Goal: Information Seeking & Learning: Learn about a topic

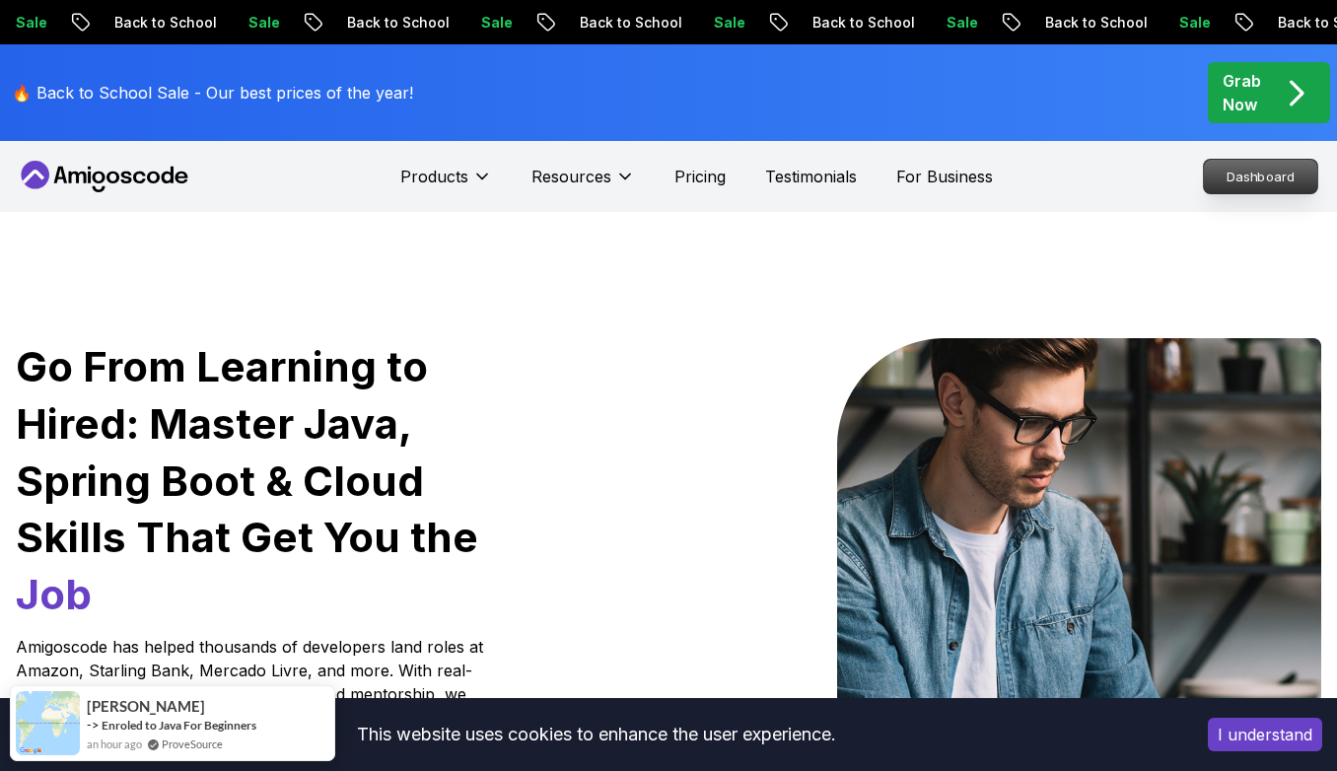
click at [1280, 181] on p "Dashboard" at bounding box center [1260, 177] width 113 height 34
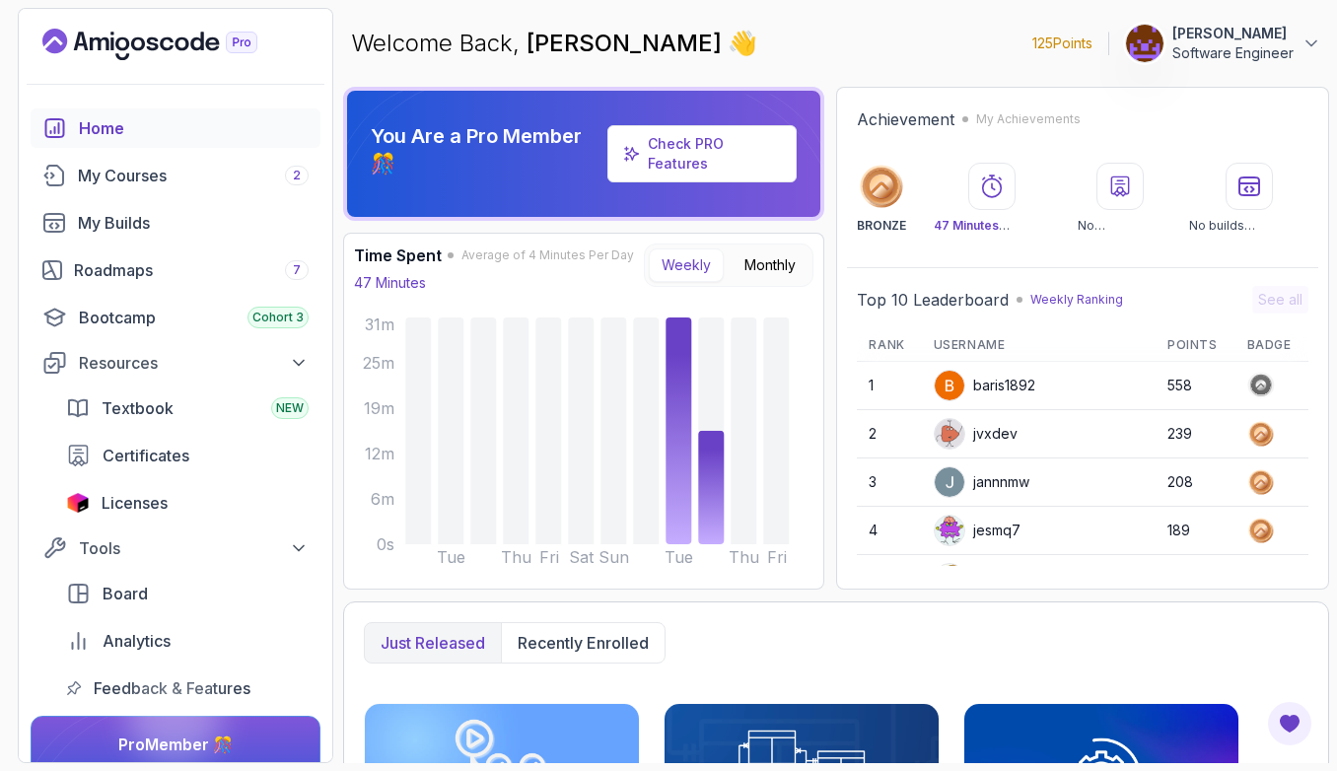
click at [714, 165] on div "Check PRO Features" at bounding box center [714, 153] width 133 height 39
click at [703, 155] on link "Check PRO Features" at bounding box center [686, 153] width 76 height 36
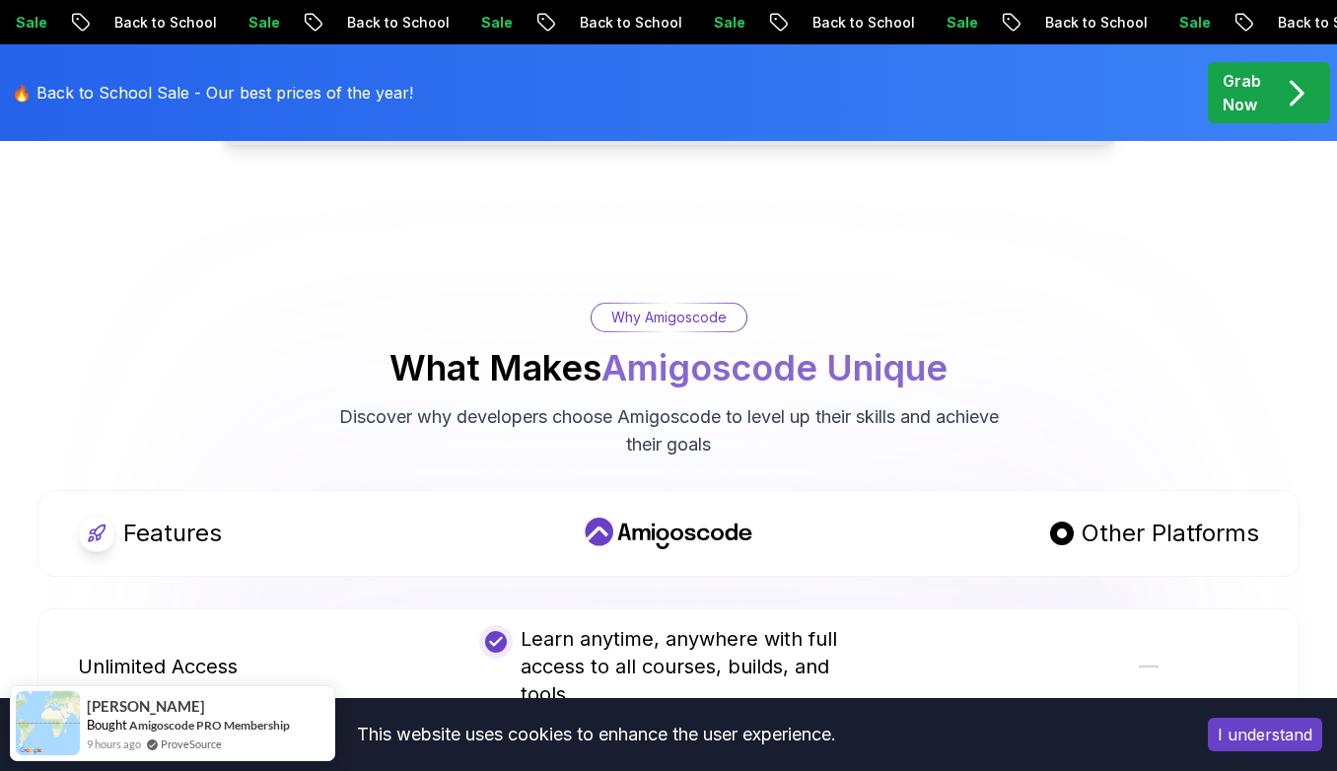
scroll to position [889, 0]
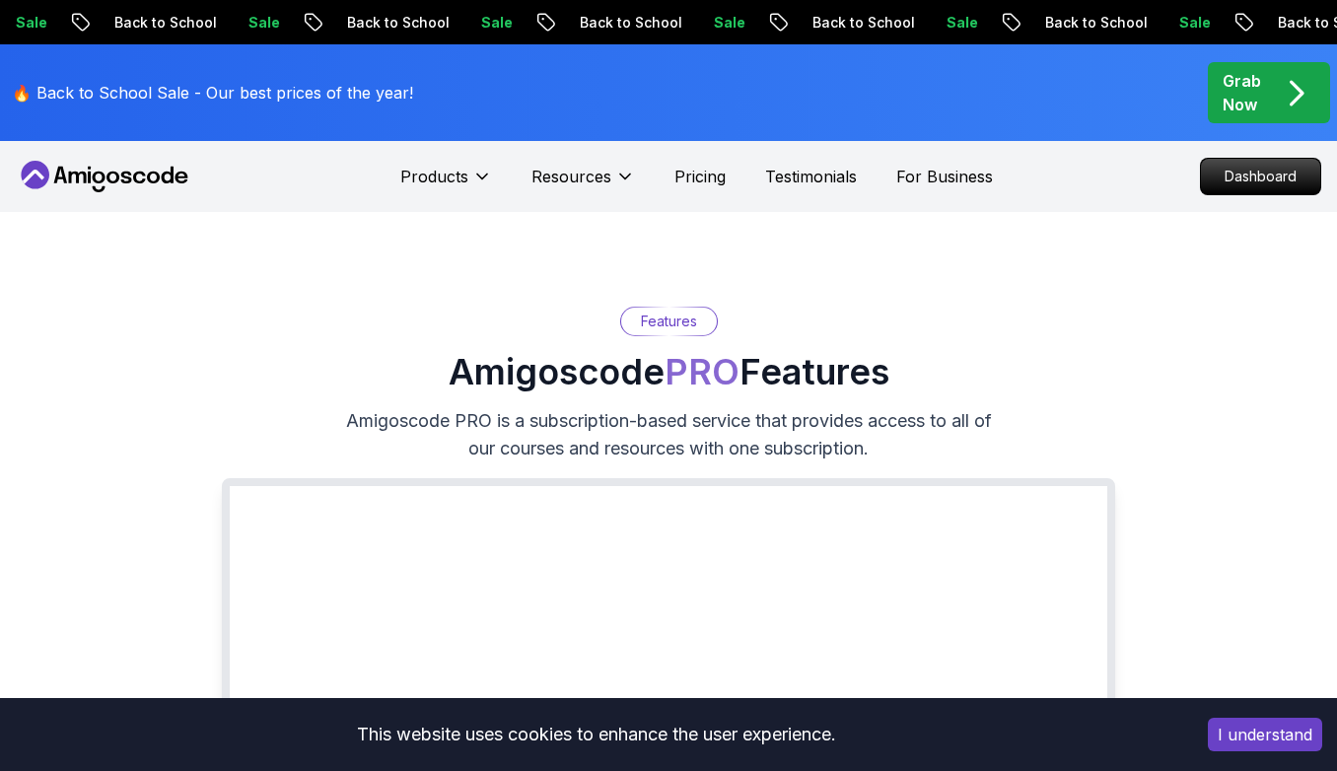
scroll to position [0, 0]
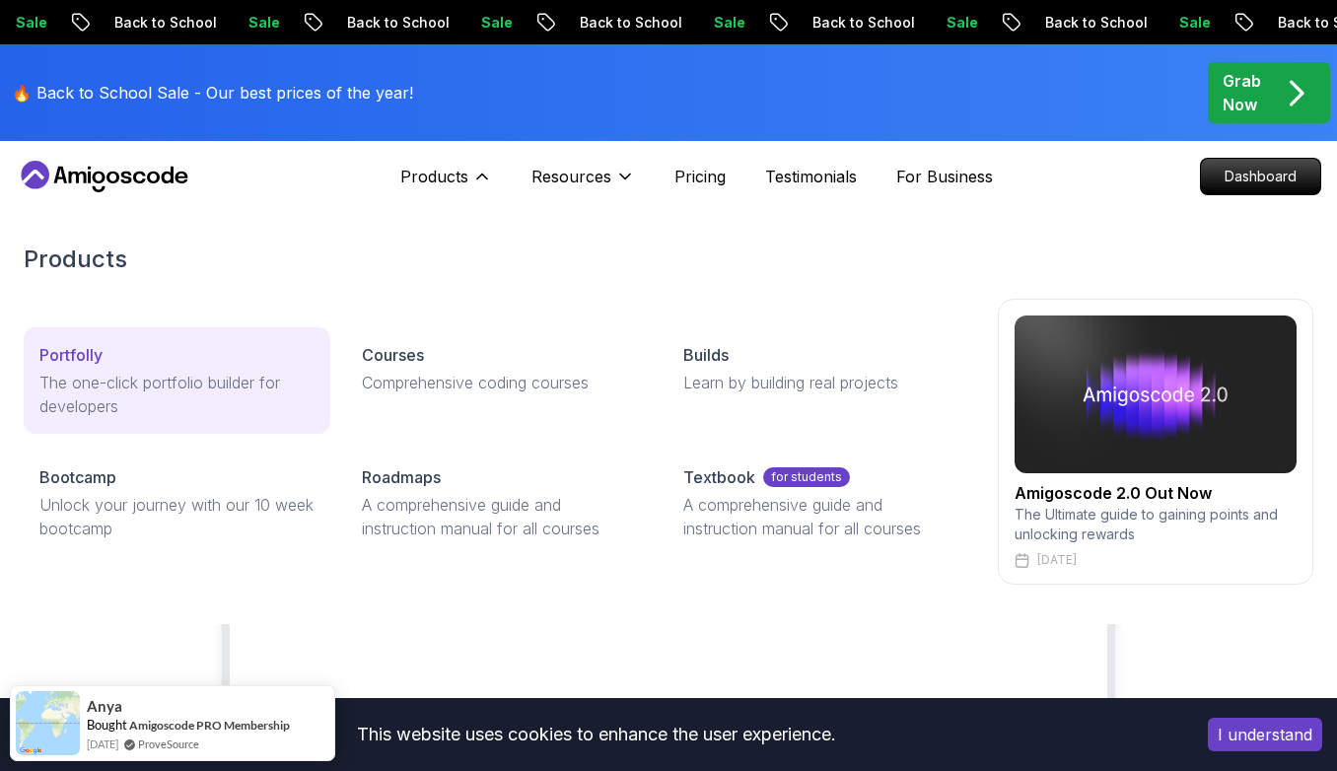
click at [206, 385] on p "The one-click portfolio builder for developers" at bounding box center [176, 394] width 275 height 47
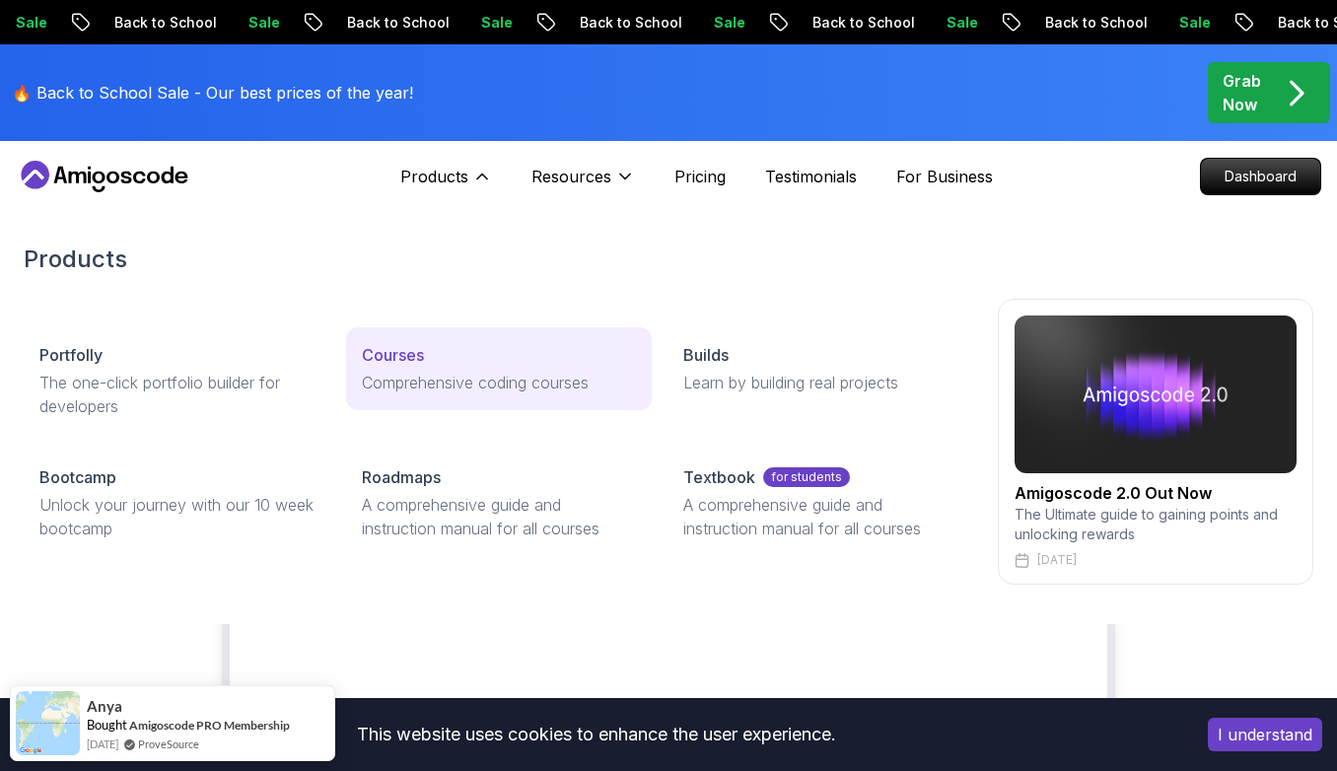
click at [395, 363] on p "Courses" at bounding box center [393, 355] width 62 height 24
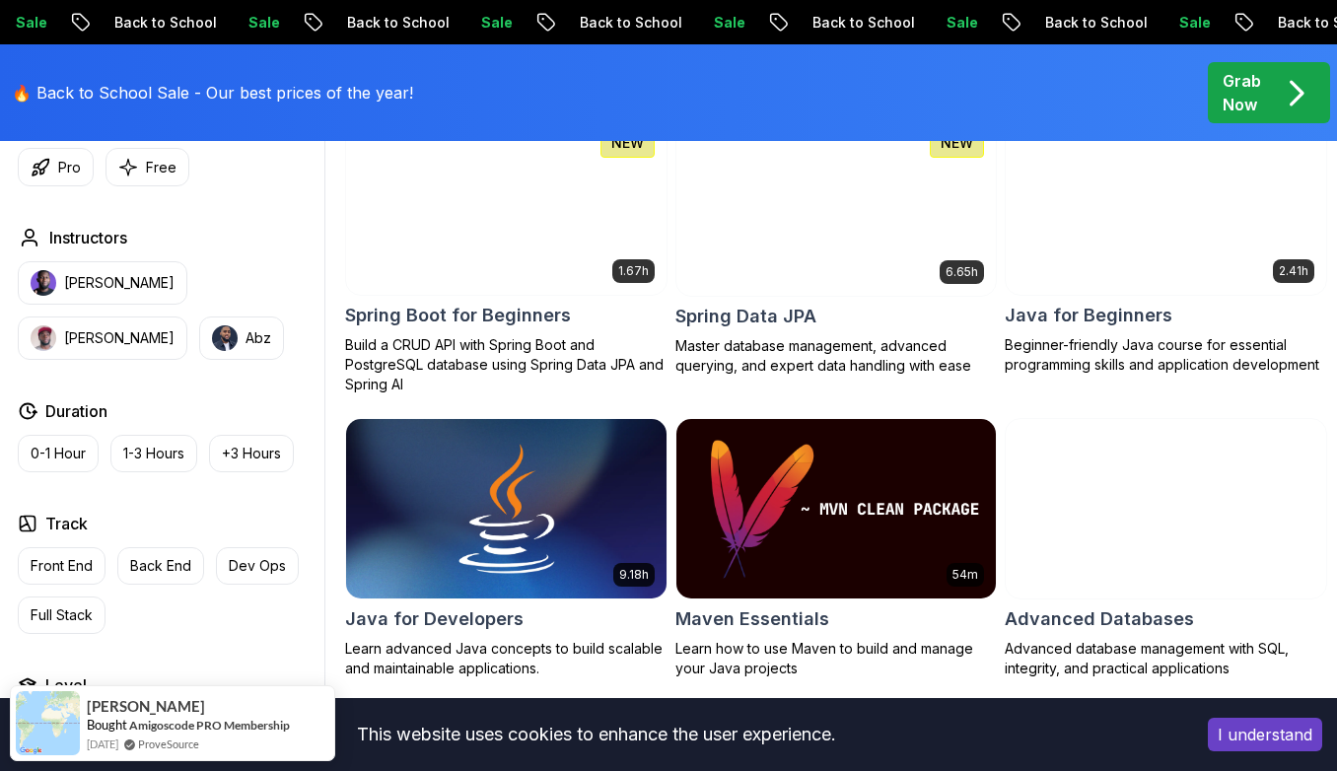
scroll to position [962, 0]
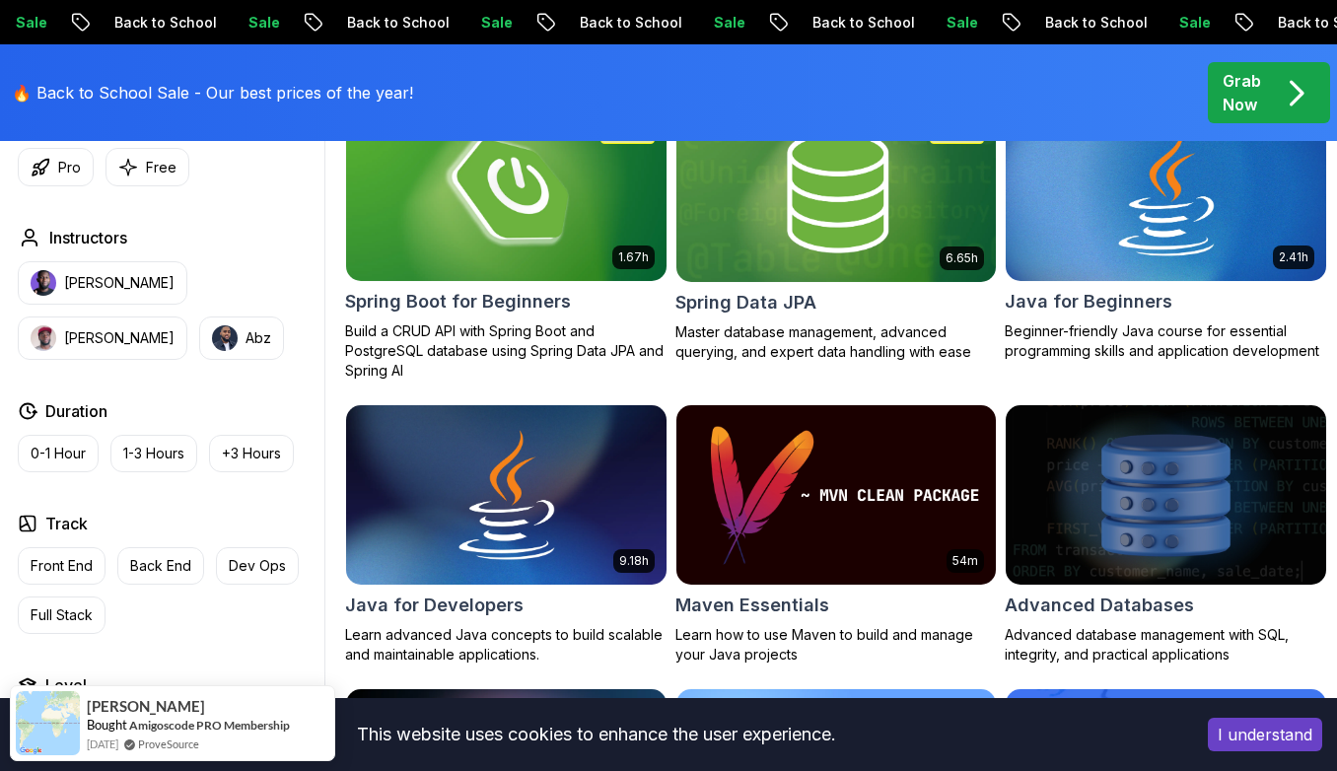
click at [548, 297] on h2 "Spring Boot for Beginners" at bounding box center [458, 302] width 226 height 28
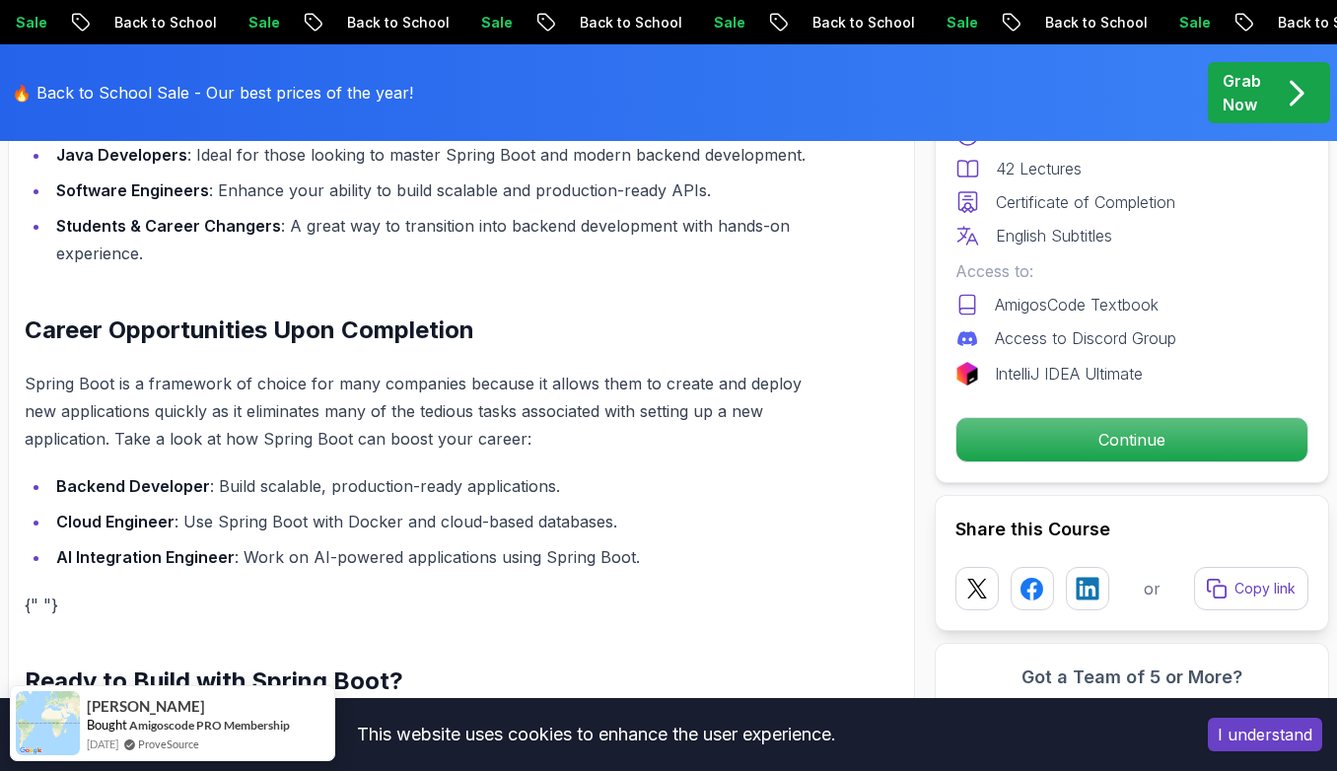
scroll to position [1796, 0]
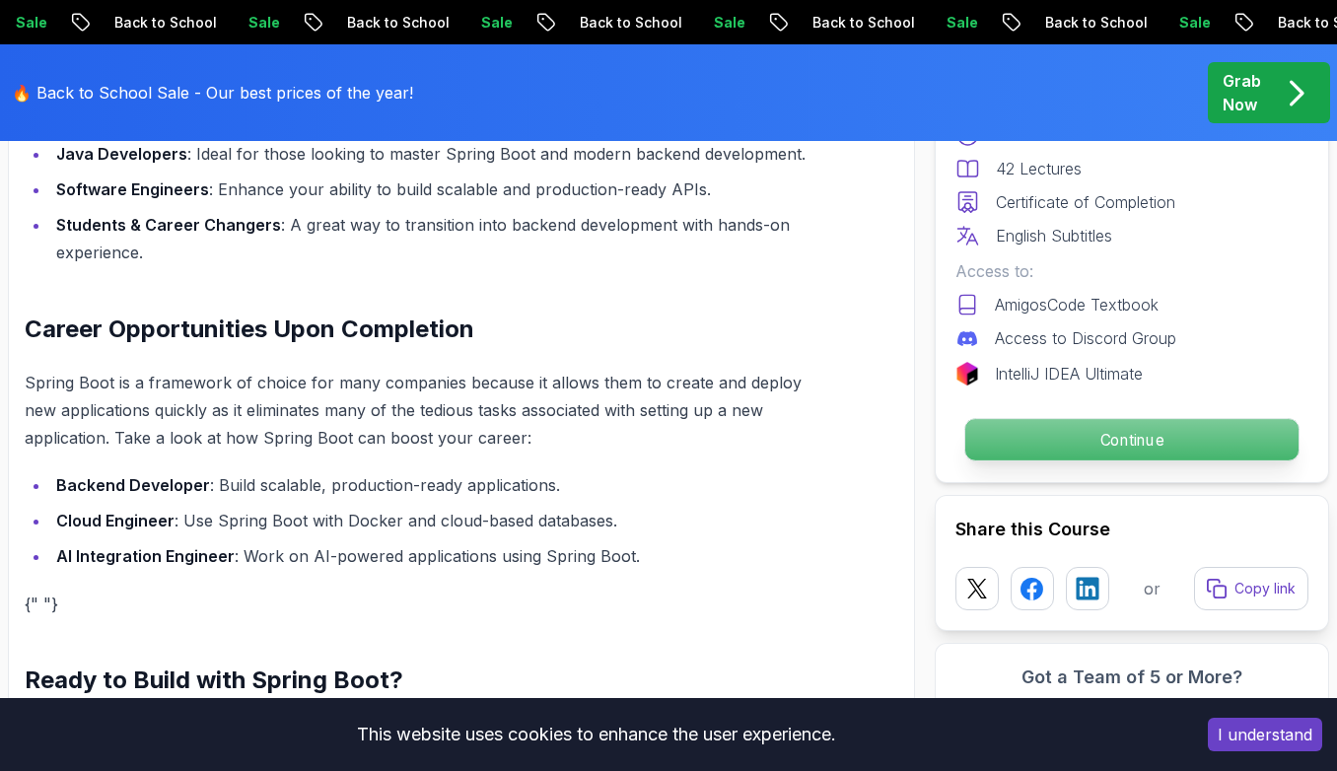
click at [1042, 442] on p "Continue" at bounding box center [1131, 439] width 333 height 41
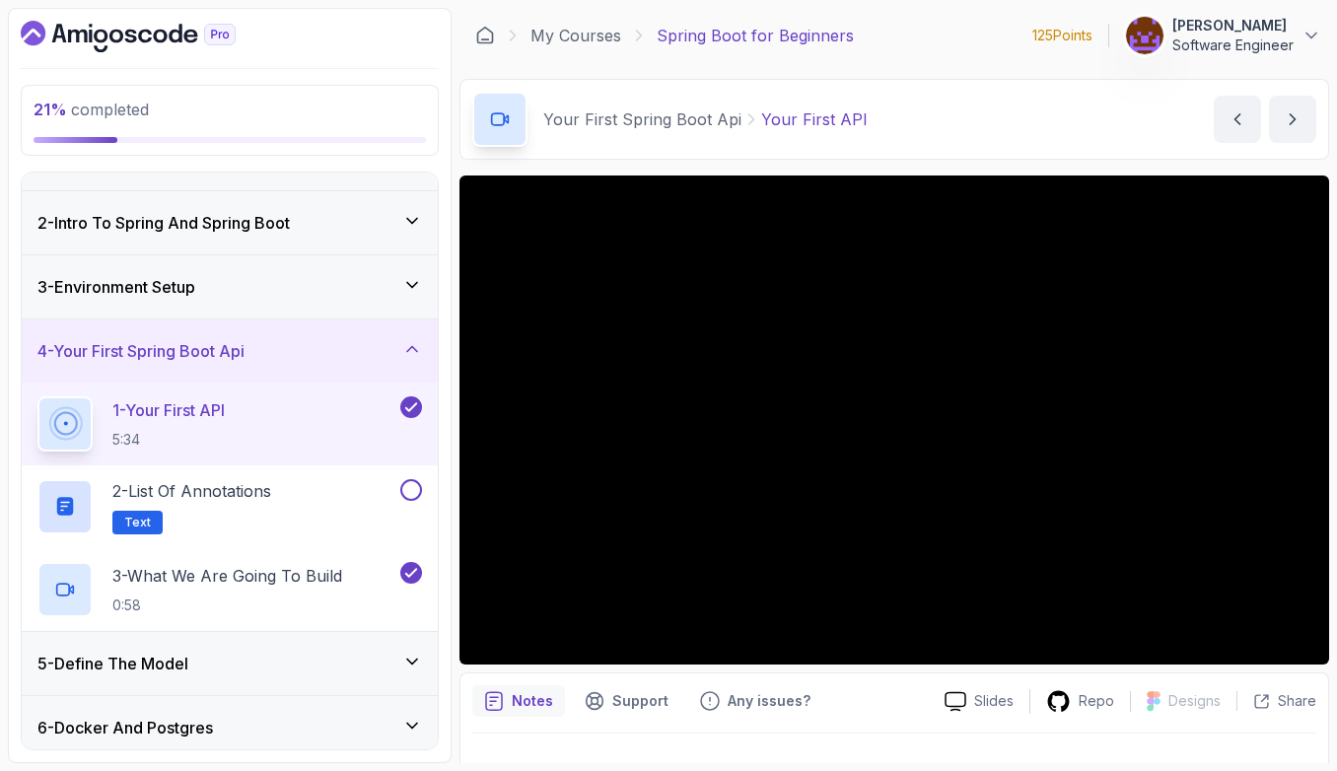
scroll to position [37, 0]
